Goal: Task Accomplishment & Management: Manage account settings

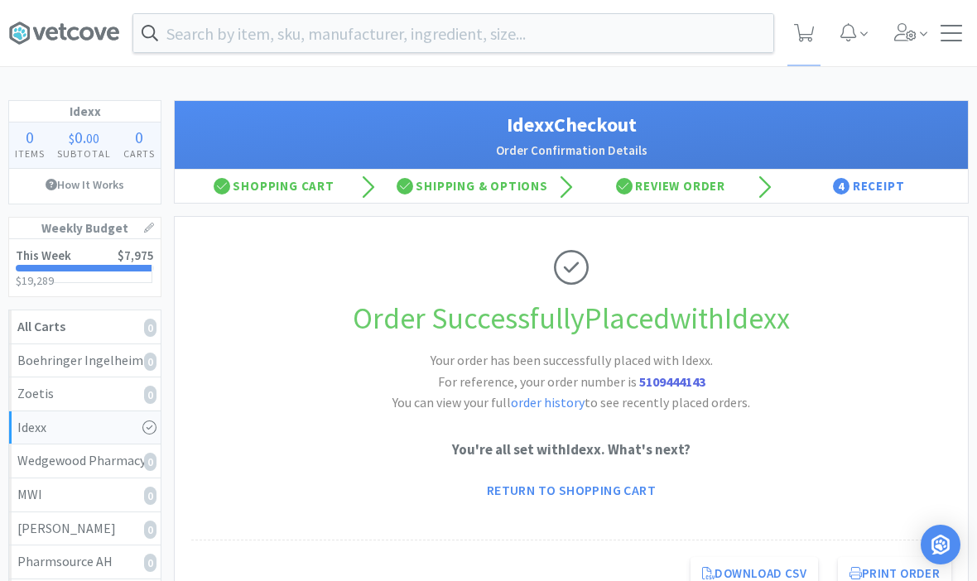
click at [954, 36] on div at bounding box center [951, 33] width 22 height 17
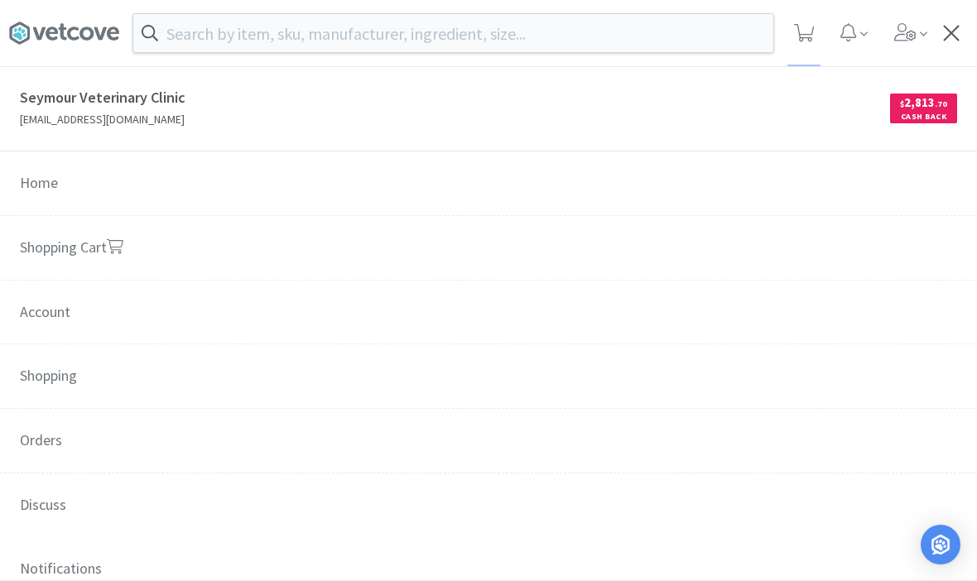
click at [950, 29] on div at bounding box center [951, 33] width 22 height 17
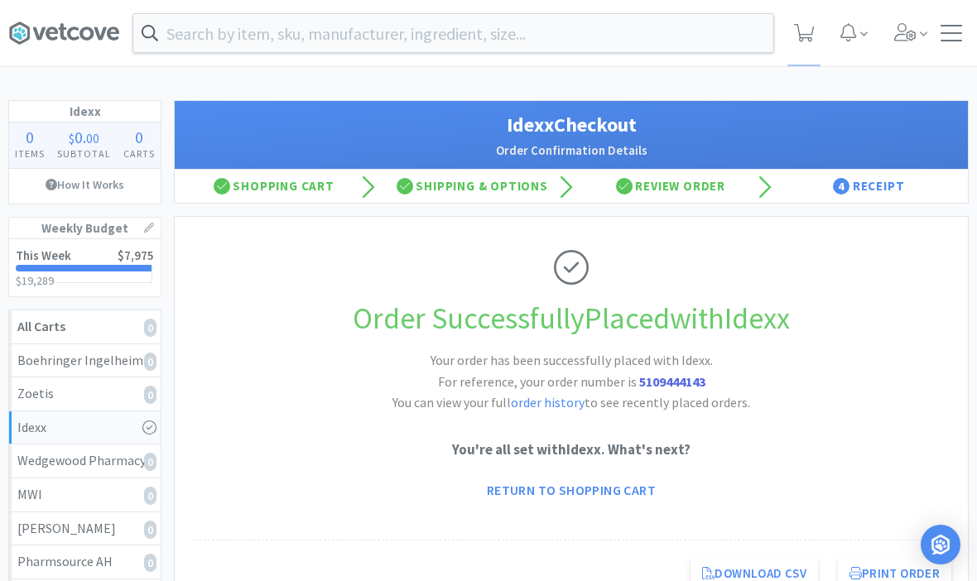
click at [960, 36] on div at bounding box center [951, 33] width 22 height 17
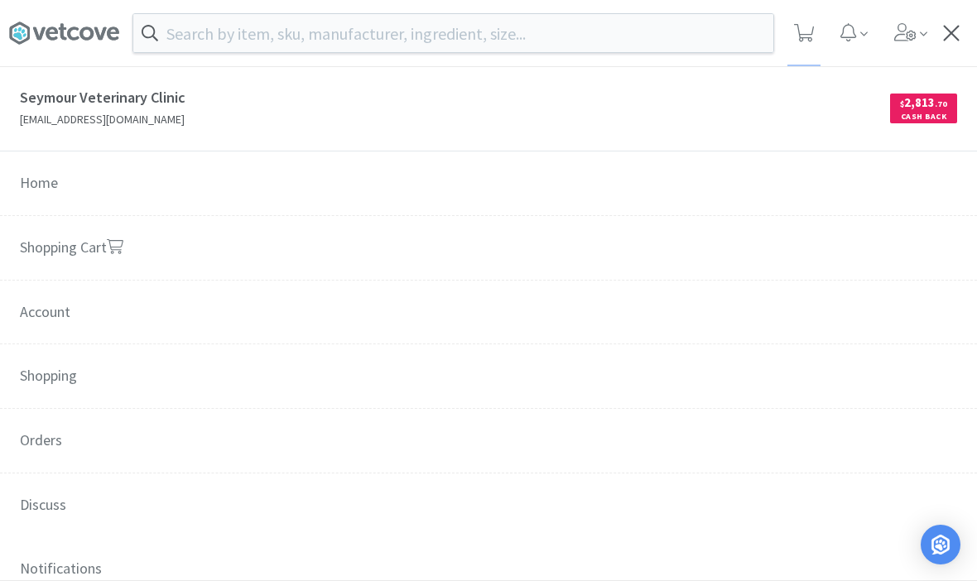
click at [105, 439] on span "Orders" at bounding box center [488, 441] width 977 height 65
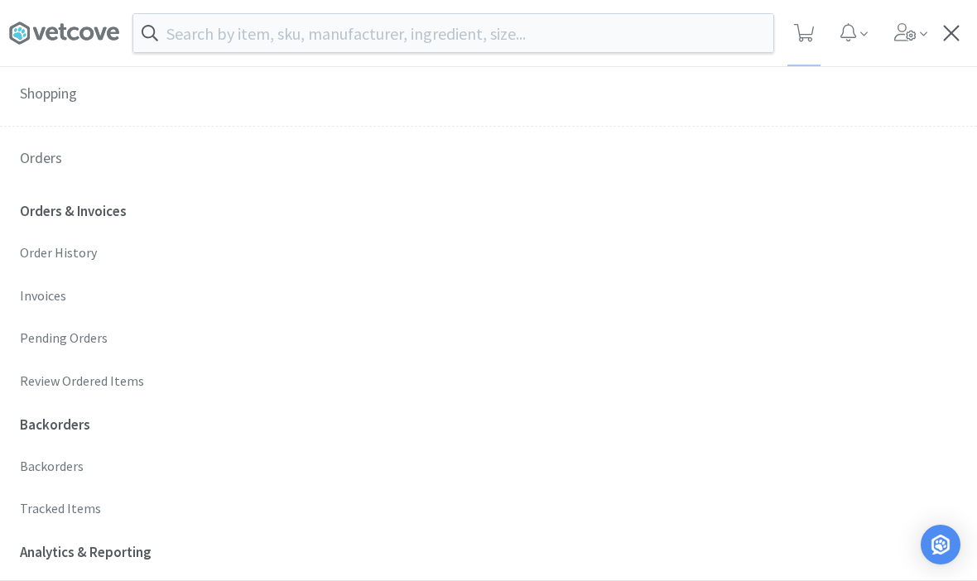
scroll to position [281, 0]
click at [65, 298] on p "Invoices" at bounding box center [488, 297] width 937 height 22
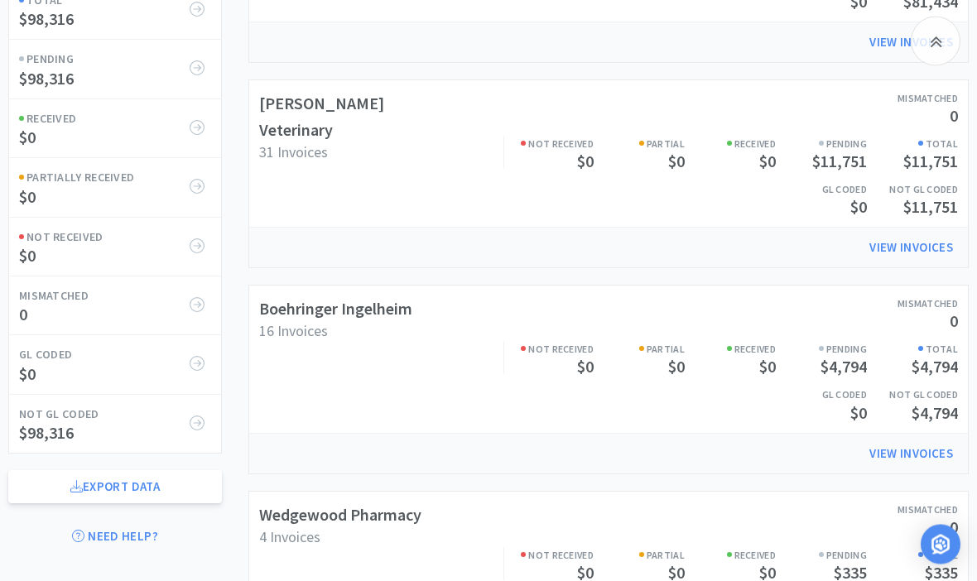
scroll to position [474, 0]
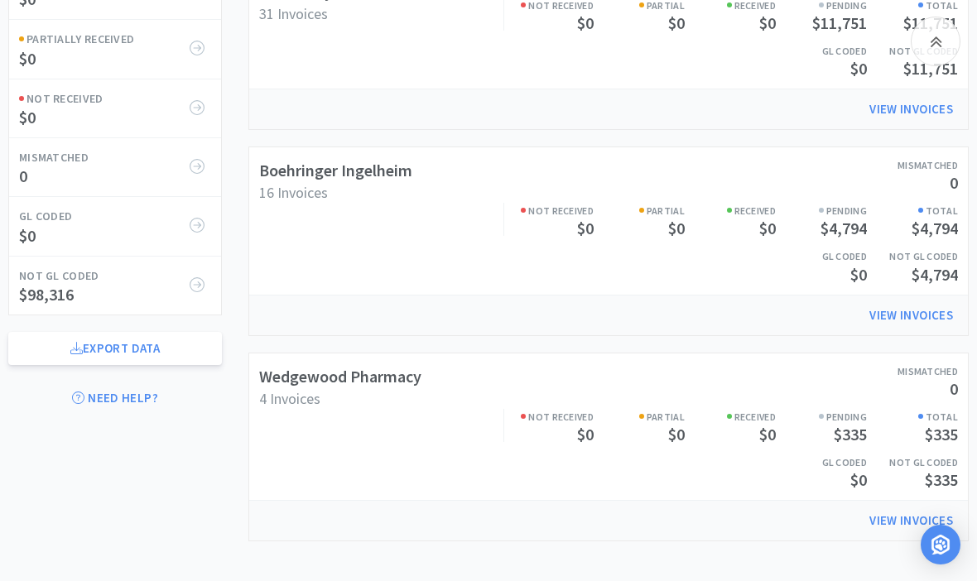
click at [478, 409] on div "Mismatched 0 Not Received $0 Partial $0 Received $0 Pending $335 Total $335 GL …" at bounding box center [696, 426] width 524 height 137
click at [358, 366] on link "Wedgewood Pharmacy" at bounding box center [340, 376] width 162 height 21
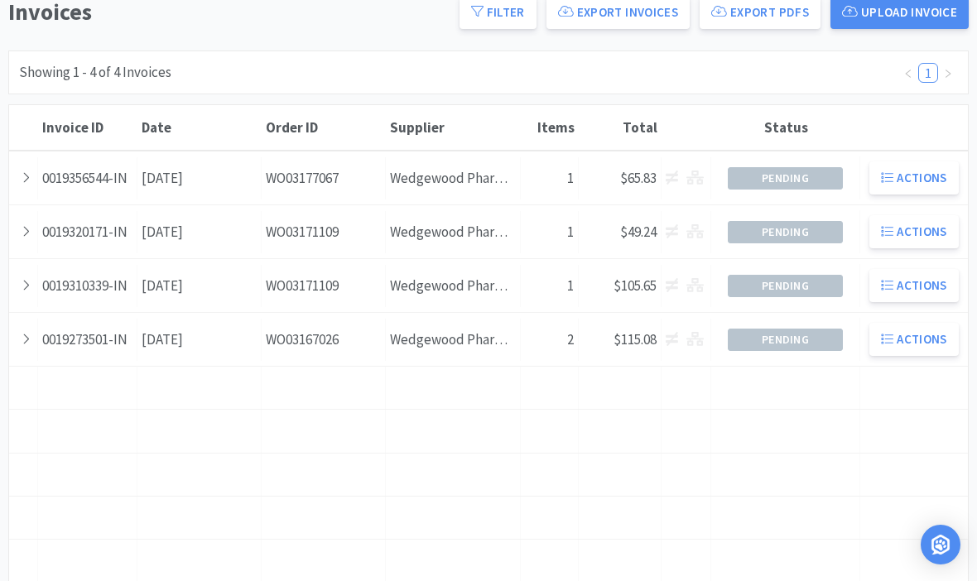
scroll to position [157, 0]
click at [29, 286] on icon at bounding box center [26, 286] width 9 height 14
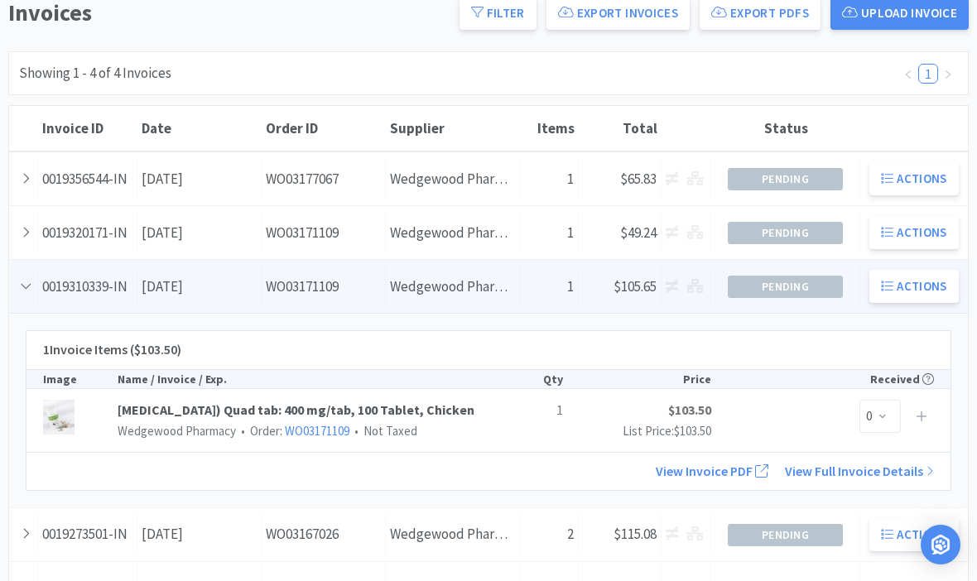
click at [22, 285] on icon at bounding box center [26, 285] width 14 height 9
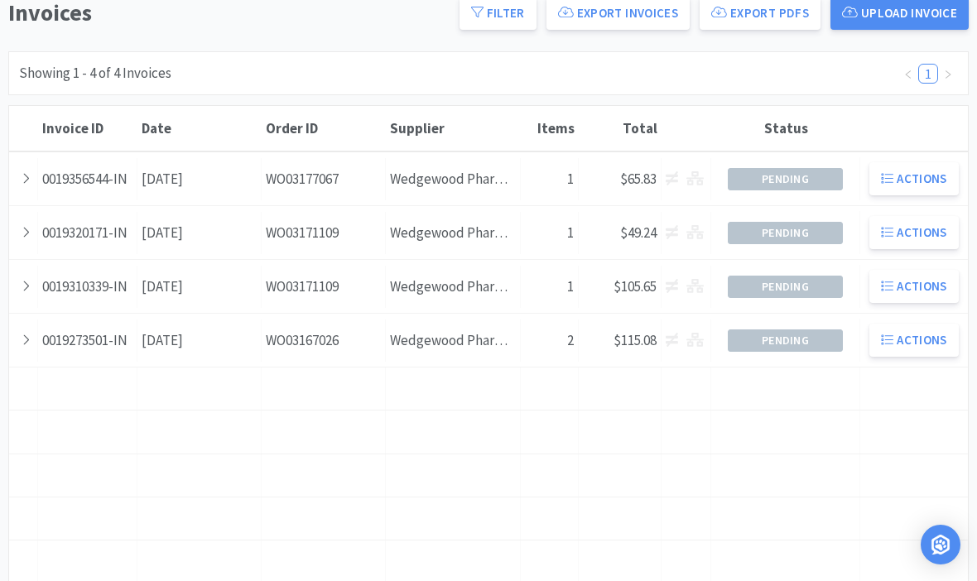
click at [36, 233] on div at bounding box center [23, 233] width 29 height 42
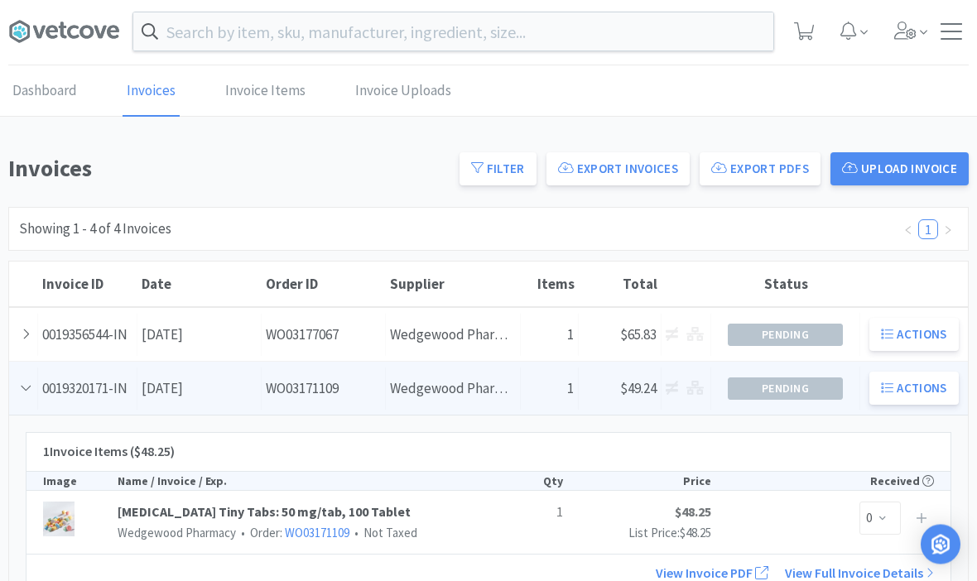
scroll to position [0, 0]
